Goal: Go to known website: Access a specific website the user already knows

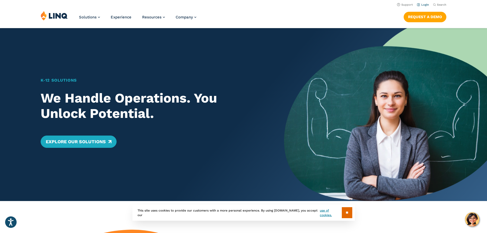
click at [422, 3] on link "Login" at bounding box center [423, 4] width 12 height 3
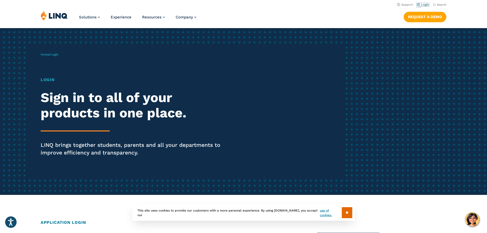
click at [422, 3] on link "Login" at bounding box center [423, 4] width 12 height 3
